Goal: Communication & Community: Answer question/provide support

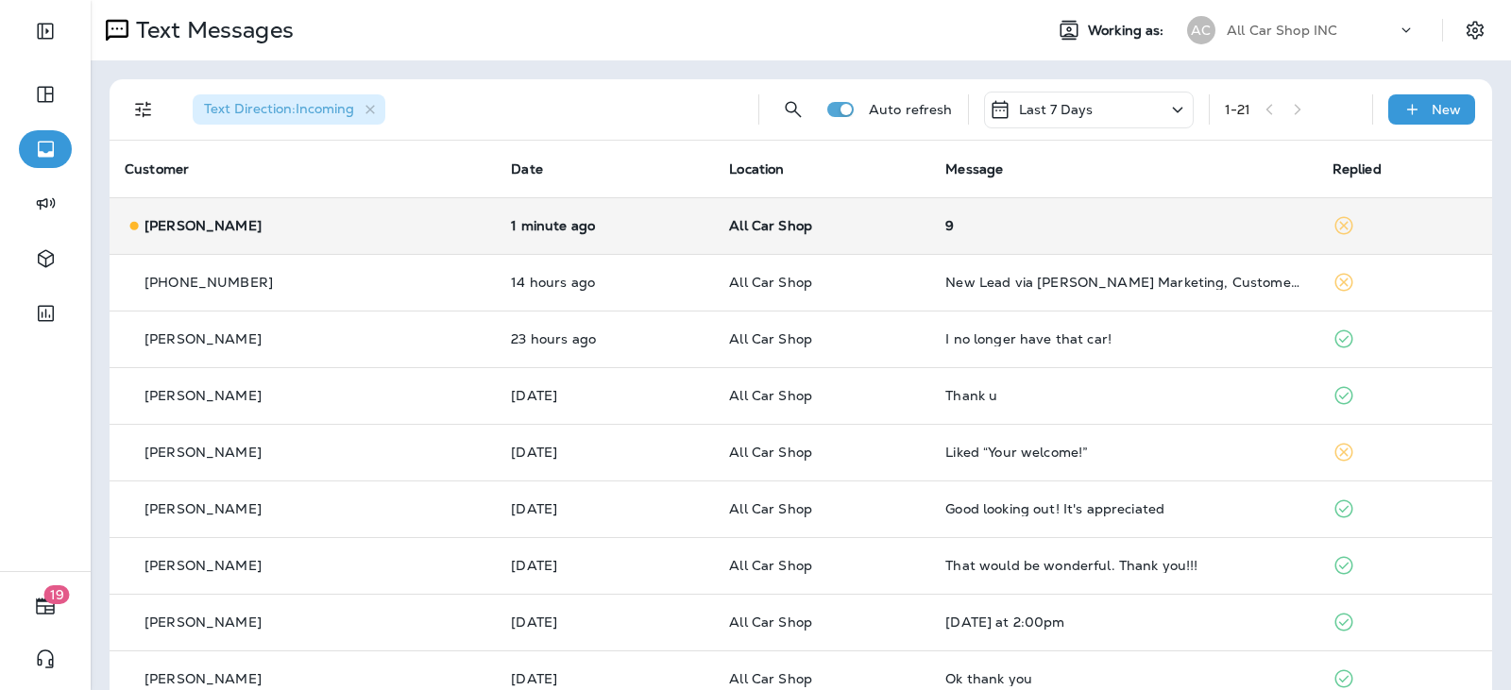
click at [851, 225] on p "All Car Shop" at bounding box center [822, 225] width 186 height 15
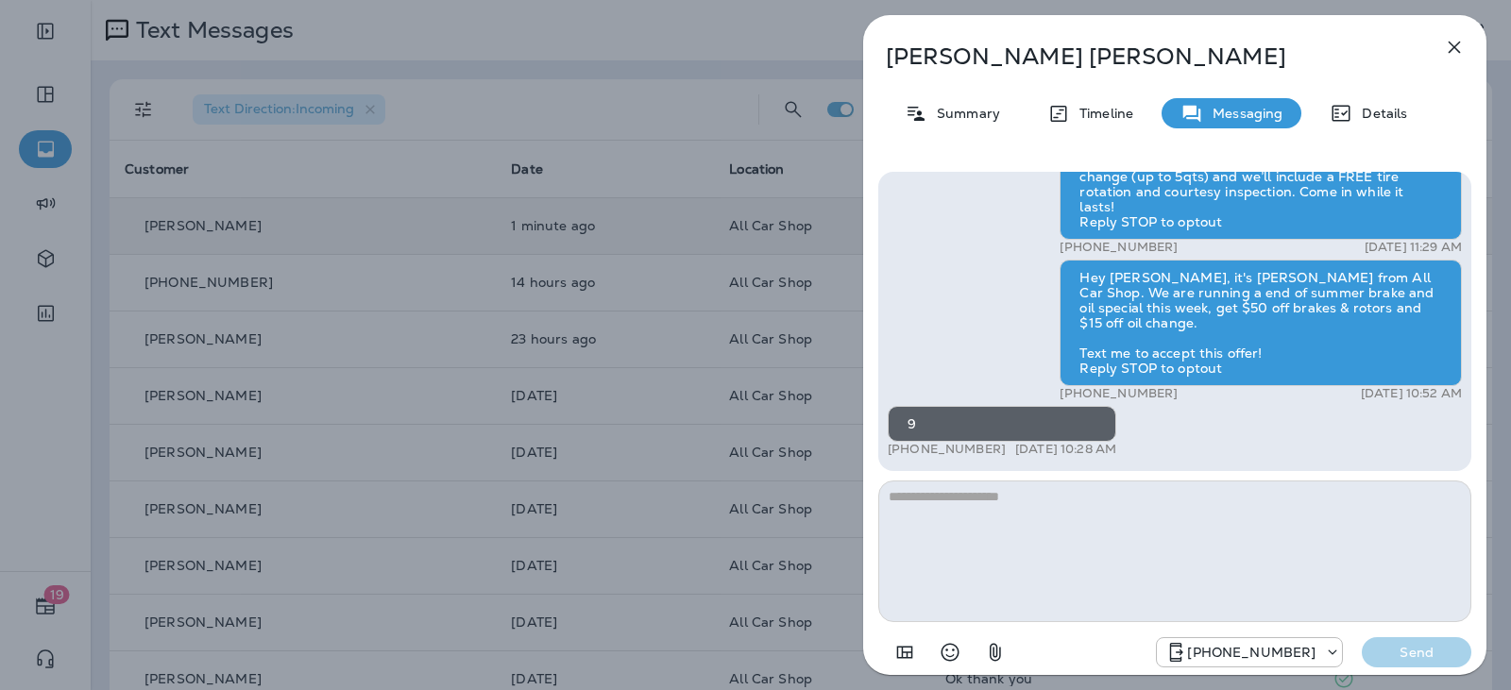
click at [938, 508] on textarea at bounding box center [1174, 552] width 593 height 142
click at [938, 509] on textarea at bounding box center [1174, 552] width 593 height 142
type textarea "**********"
click at [1406, 654] on p "Send" at bounding box center [1416, 652] width 79 height 17
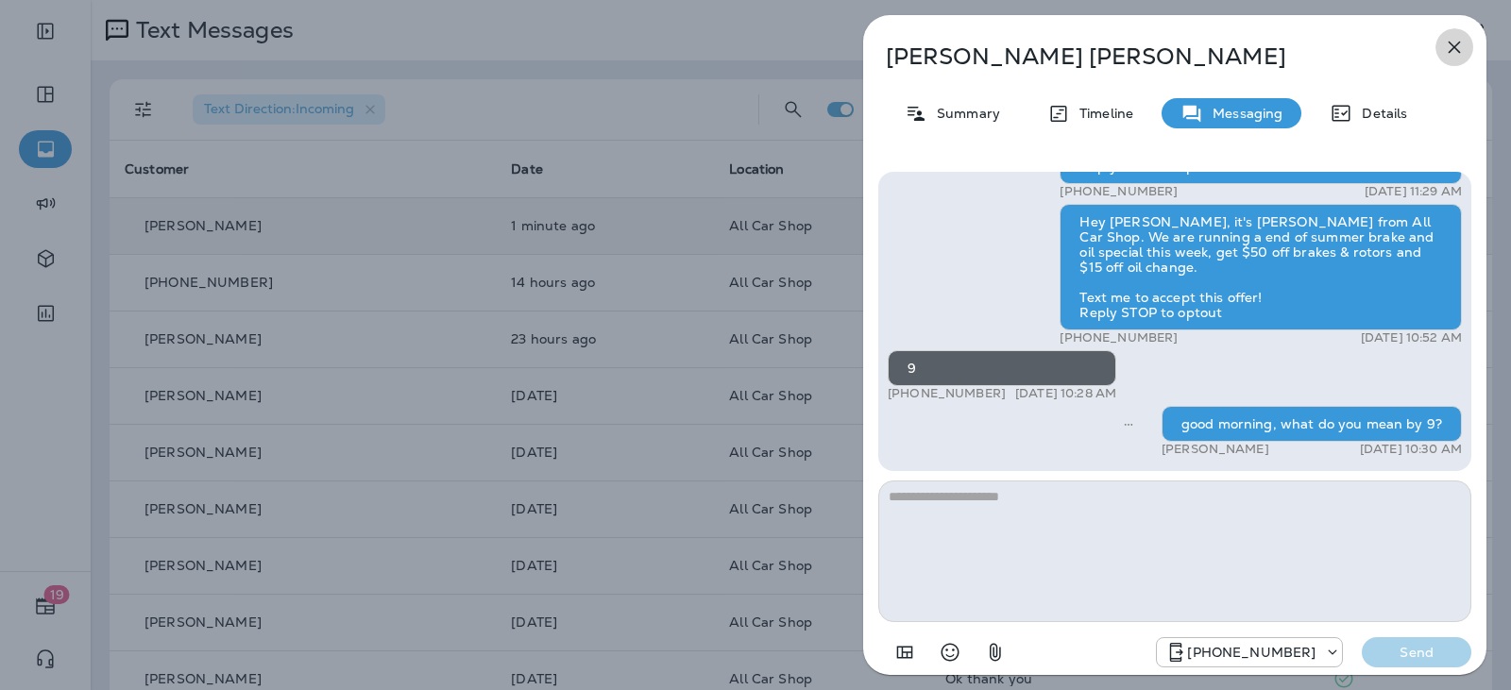
click at [1457, 44] on icon "button" at bounding box center [1454, 48] width 12 height 12
